Goal: Information Seeking & Learning: Check status

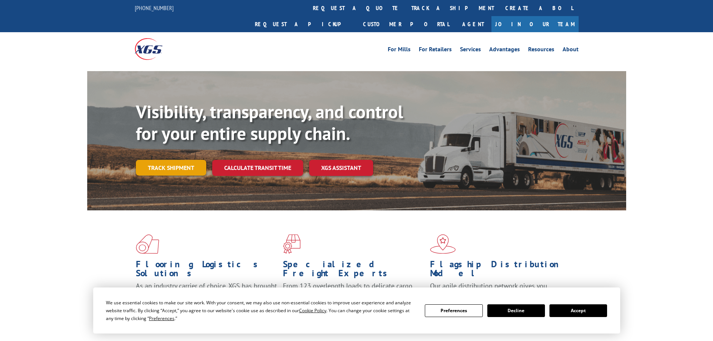
click at [169, 160] on link "Track shipment" at bounding box center [171, 168] width 70 height 16
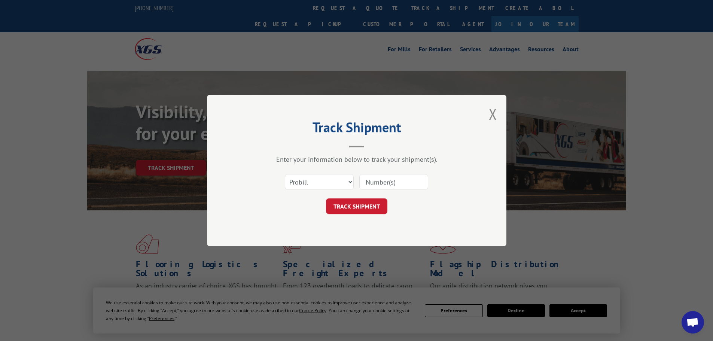
click at [379, 184] on input at bounding box center [393, 182] width 69 height 16
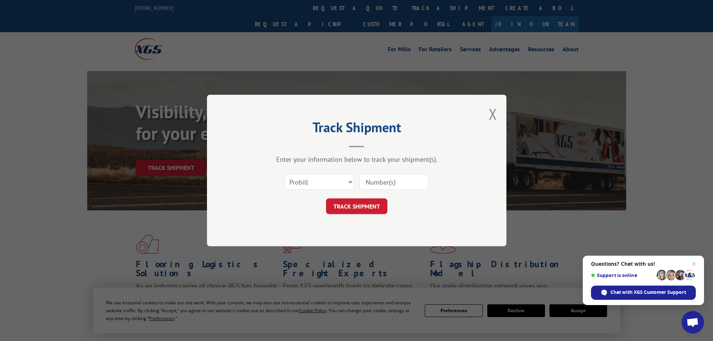
paste input "17516883"
type input "17516883"
click at [372, 205] on button "TRACK SHIPMENT" at bounding box center [356, 206] width 61 height 16
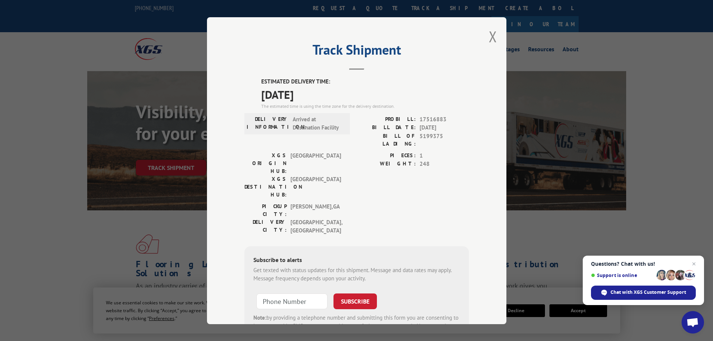
drag, startPoint x: 259, startPoint y: 95, endPoint x: 316, endPoint y: 97, distance: 57.7
click at [316, 97] on span "09/09/2025" at bounding box center [365, 94] width 208 height 17
copy span "09/09/2025"
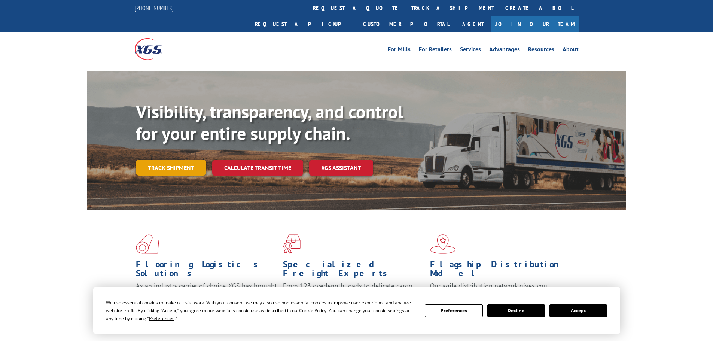
click at [192, 160] on link "Track shipment" at bounding box center [171, 168] width 70 height 16
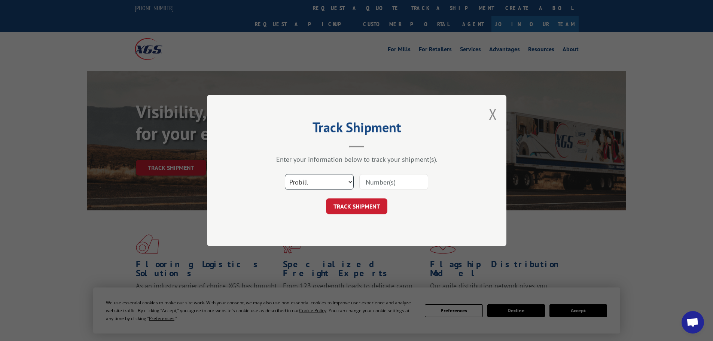
click at [334, 180] on select "Select category... Probill BOL PO" at bounding box center [319, 182] width 69 height 16
select select "po"
click at [285, 174] on select "Select category... Probill BOL PO" at bounding box center [319, 182] width 69 height 16
click at [371, 184] on input at bounding box center [393, 182] width 69 height 16
paste input "86501456"
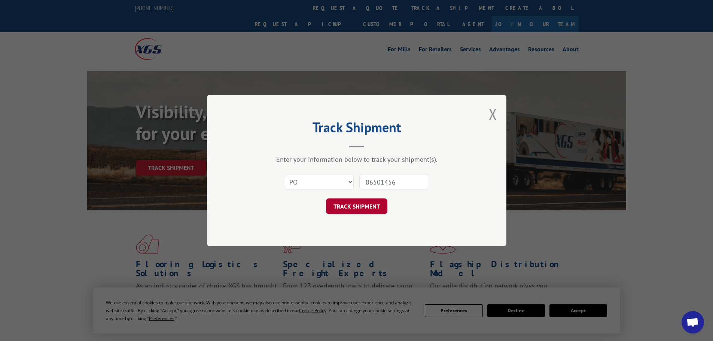
type input "86501456"
click at [367, 207] on button "TRACK SHIPMENT" at bounding box center [356, 206] width 61 height 16
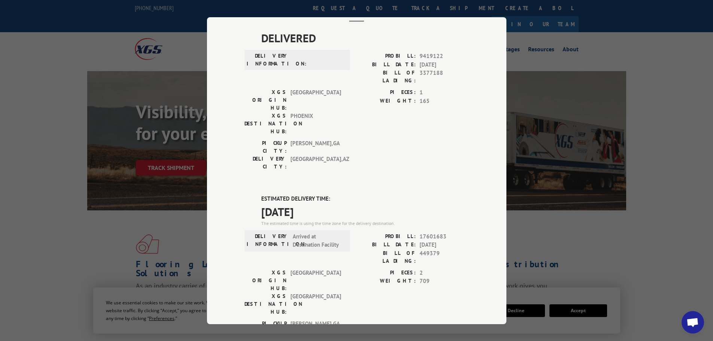
scroll to position [37, 0]
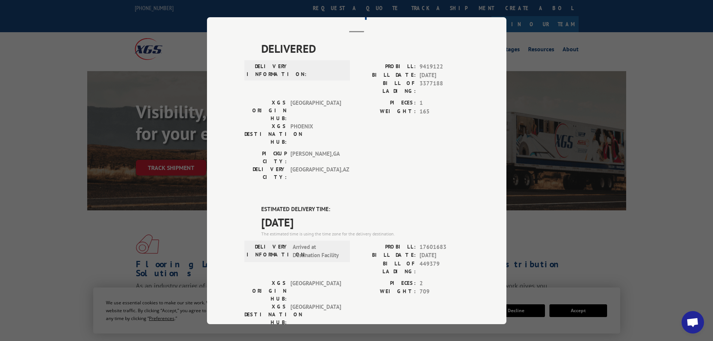
drag, startPoint x: 268, startPoint y: 170, endPoint x: 339, endPoint y: 170, distance: 70.7
click at [339, 170] on div "Track Shipment DELIVERED DELIVERY INFORMATION: PROBILL: 9419122 BILL DATE: [DAT…" at bounding box center [356, 170] width 299 height 307
copy div "ESTIMATED DELIVERY TIME: [DATE]"
